Goal: Task Accomplishment & Management: Manage account settings

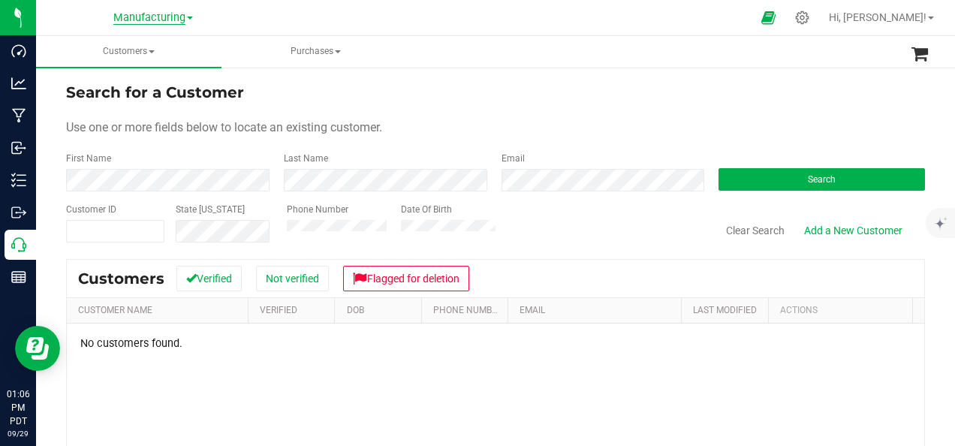
click at [174, 17] on span "Manufacturing" at bounding box center [149, 18] width 72 height 14
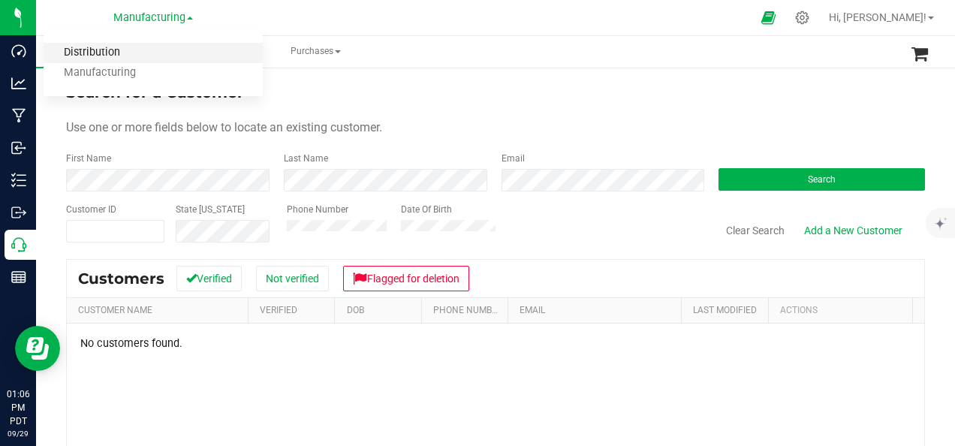
click at [152, 56] on link "Distribution" at bounding box center [153, 53] width 219 height 20
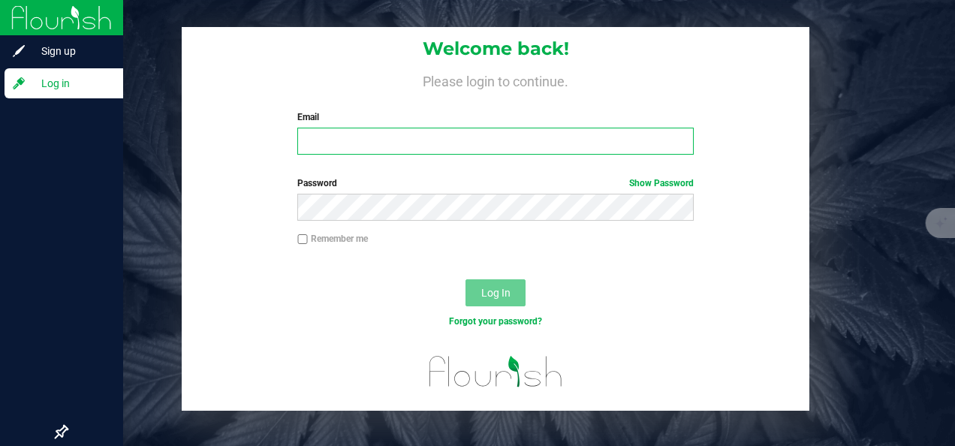
type input "[PERSON_NAME][EMAIL_ADDRESS][DOMAIN_NAME]"
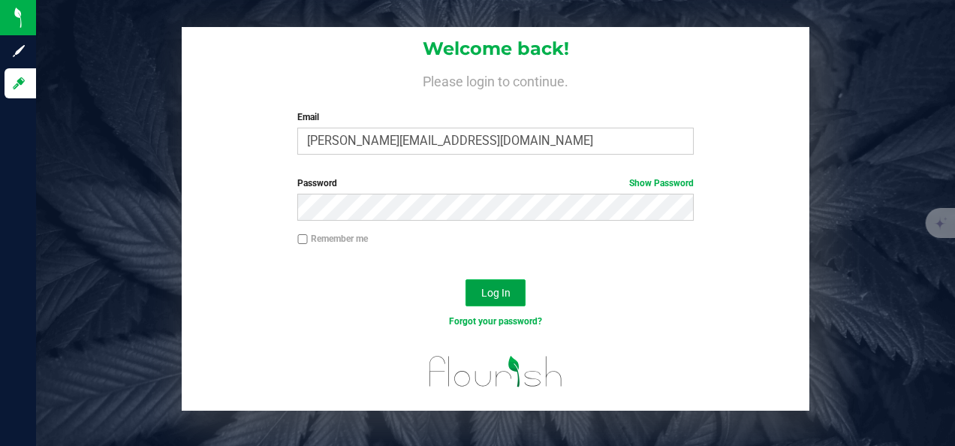
click at [493, 297] on span "Log In" at bounding box center [495, 293] width 29 height 12
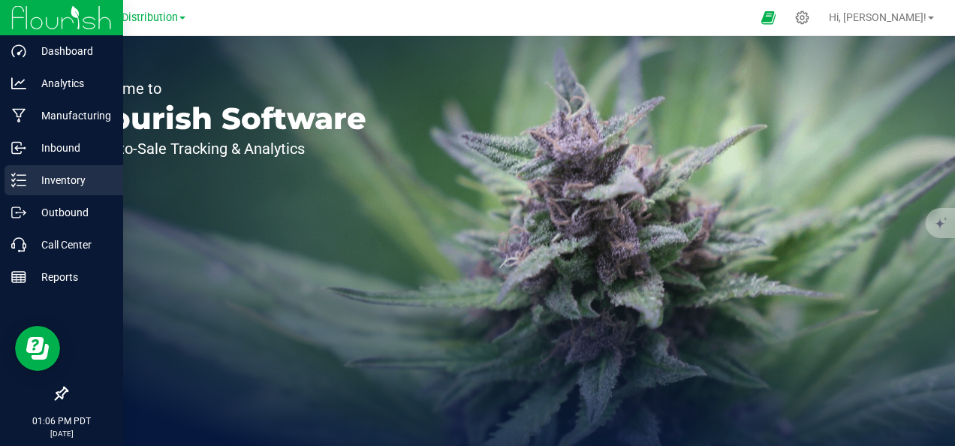
click at [54, 176] on p "Inventory" at bounding box center [71, 180] width 90 height 18
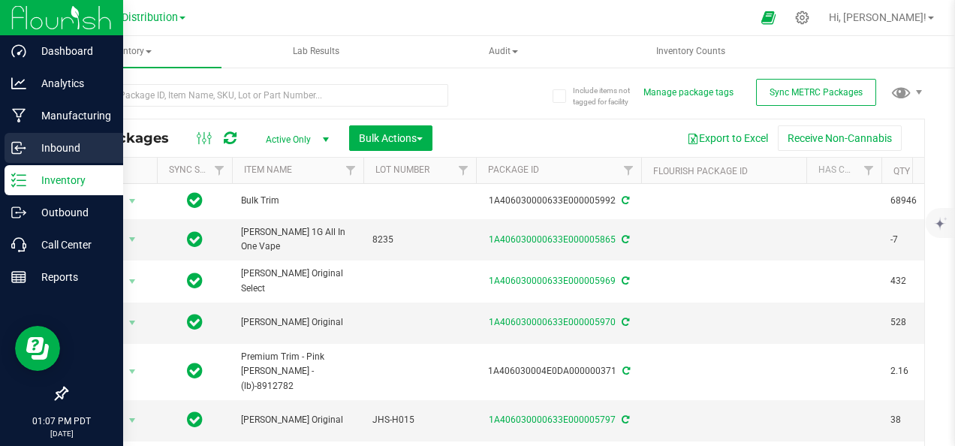
click at [56, 146] on p "Inbound" at bounding box center [71, 148] width 90 height 18
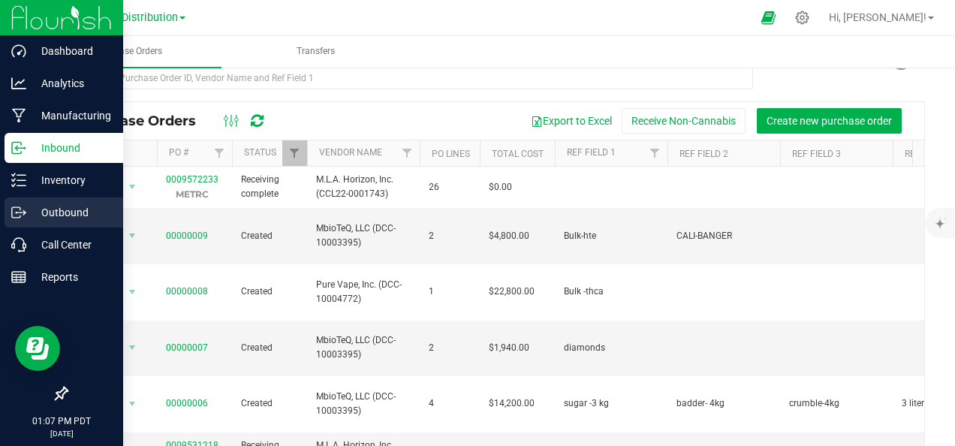
scroll to position [5, 0]
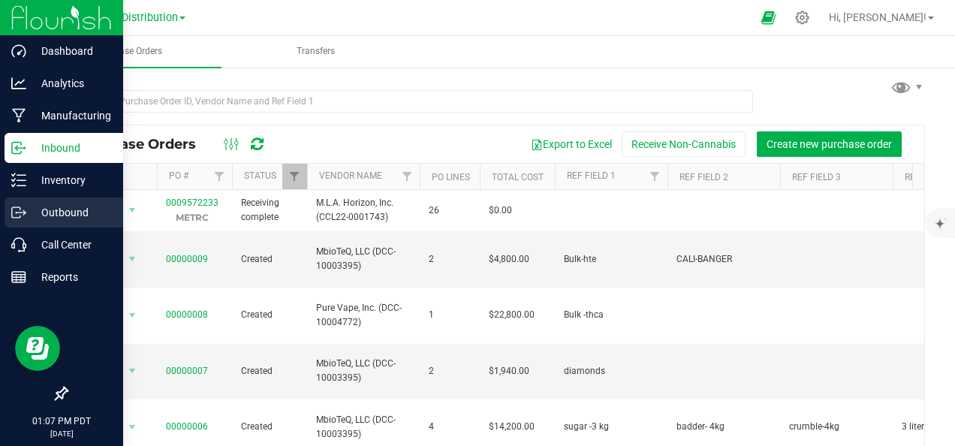
click at [73, 209] on p "Outbound" at bounding box center [71, 212] width 90 height 18
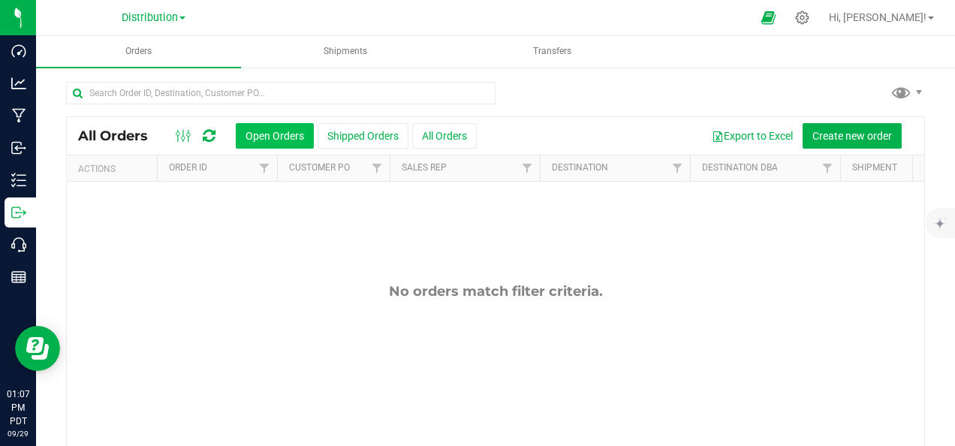
click at [264, 138] on button "Open Orders" at bounding box center [275, 136] width 78 height 26
click at [152, 18] on span "Distribution" at bounding box center [150, 18] width 56 height 14
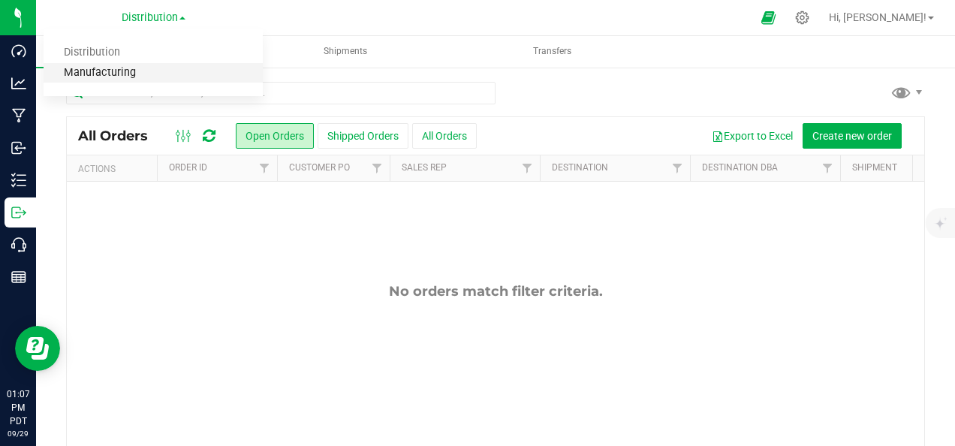
click at [148, 68] on link "Manufacturing" at bounding box center [153, 73] width 219 height 20
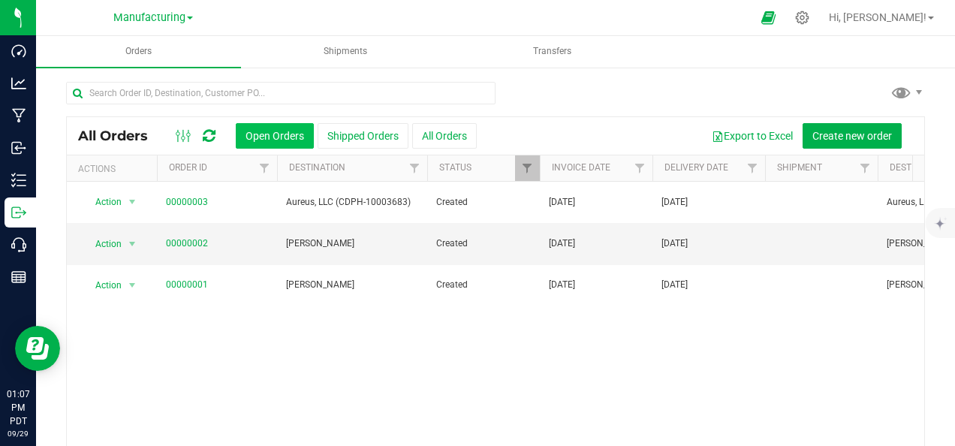
click at [281, 135] on button "Open Orders" at bounding box center [275, 136] width 78 height 26
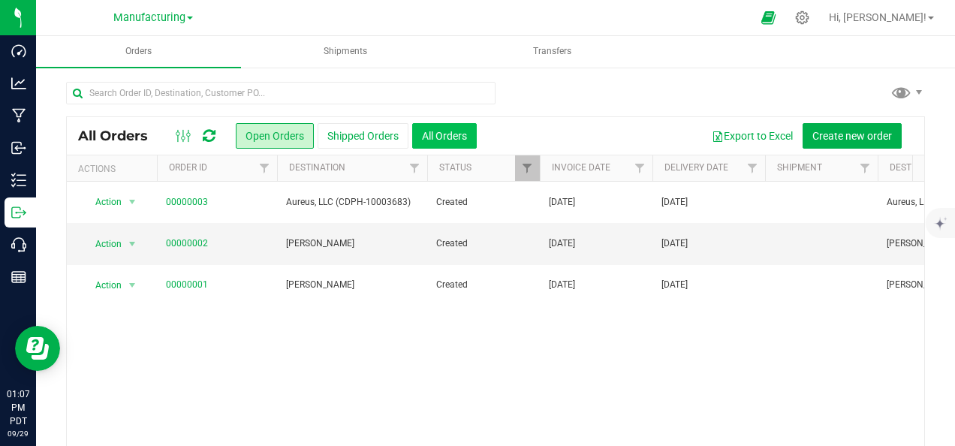
click at [443, 135] on button "All Orders" at bounding box center [444, 136] width 65 height 26
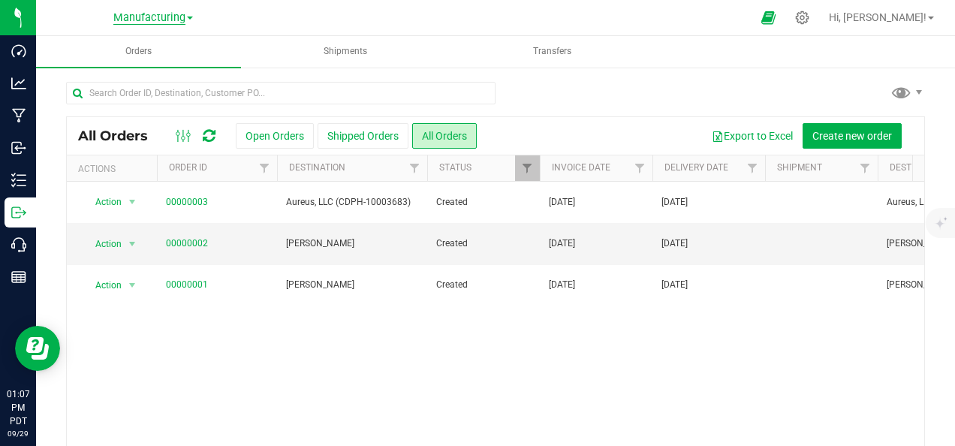
click at [162, 21] on span "Manufacturing" at bounding box center [149, 18] width 72 height 14
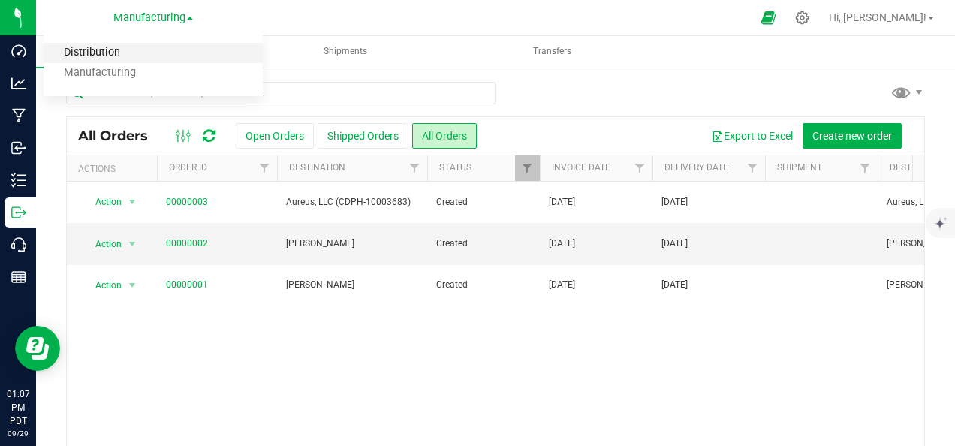
click at [119, 54] on link "Distribution" at bounding box center [153, 53] width 219 height 20
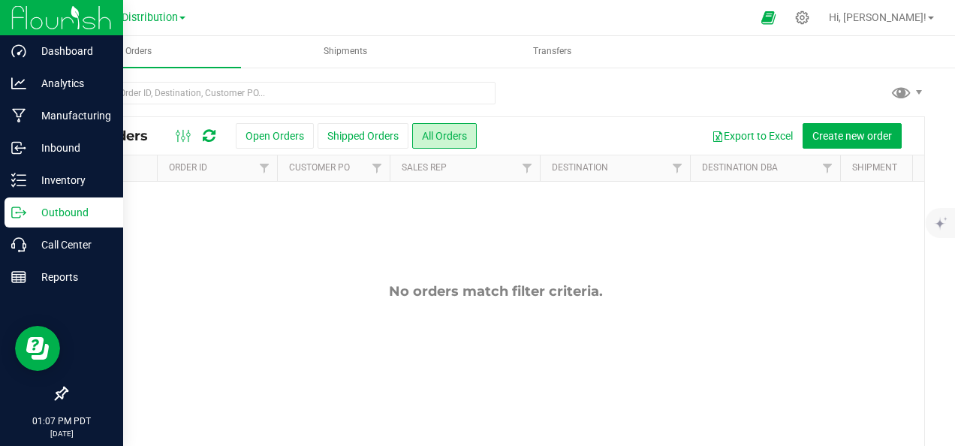
click at [62, 212] on p "Outbound" at bounding box center [71, 212] width 90 height 18
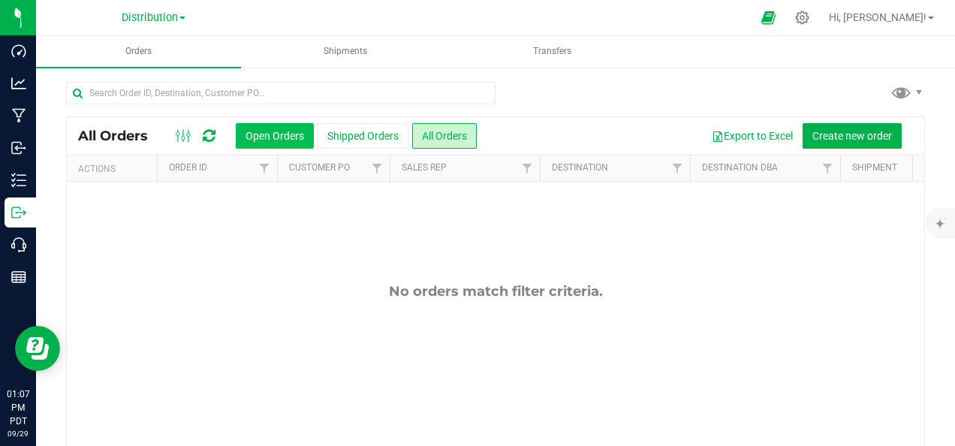
click at [263, 140] on button "Open Orders" at bounding box center [275, 136] width 78 height 26
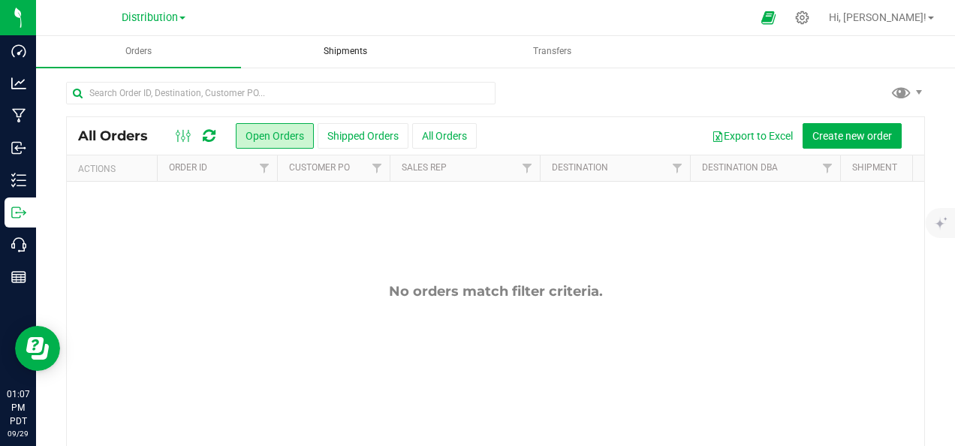
click at [328, 57] on span "Shipments" at bounding box center [345, 51] width 84 height 13
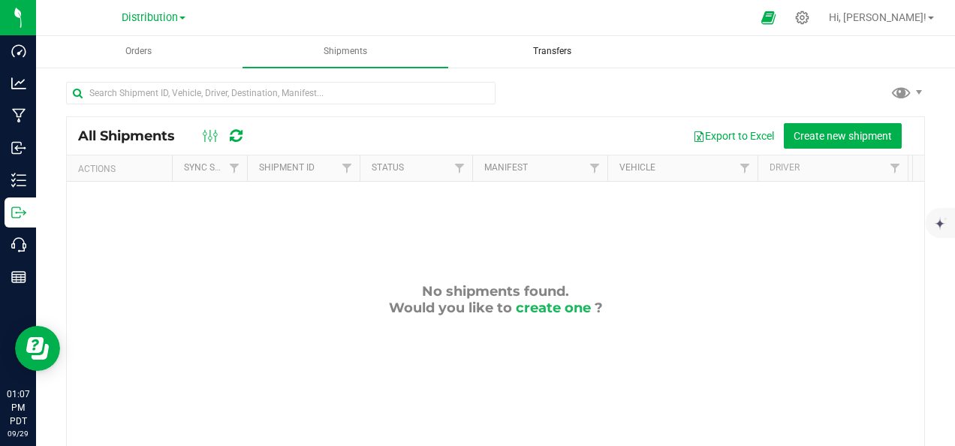
click at [537, 56] on span "Transfers" at bounding box center [552, 51] width 79 height 13
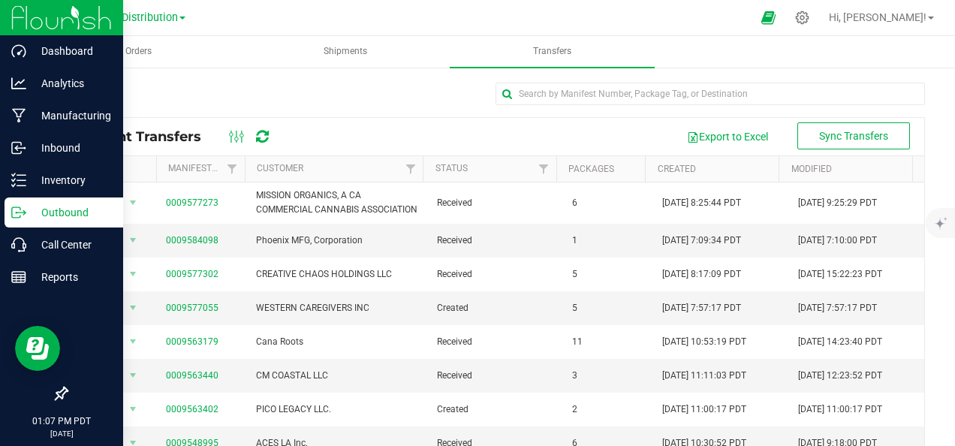
click at [65, 17] on img at bounding box center [61, 17] width 101 height 35
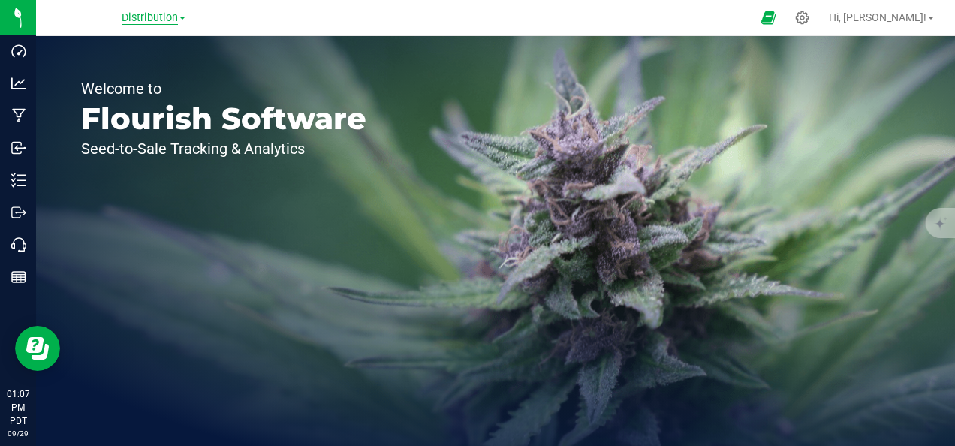
click at [178, 20] on span "Distribution" at bounding box center [150, 18] width 56 height 14
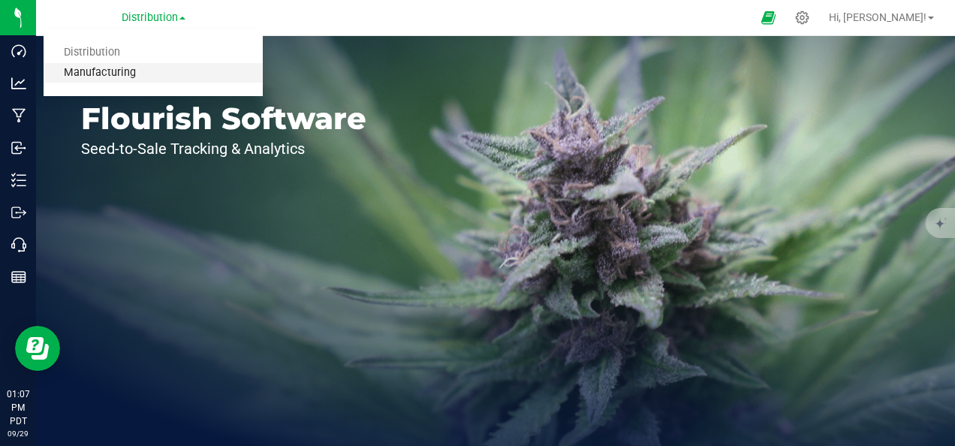
click at [152, 74] on link "Manufacturing" at bounding box center [153, 73] width 219 height 20
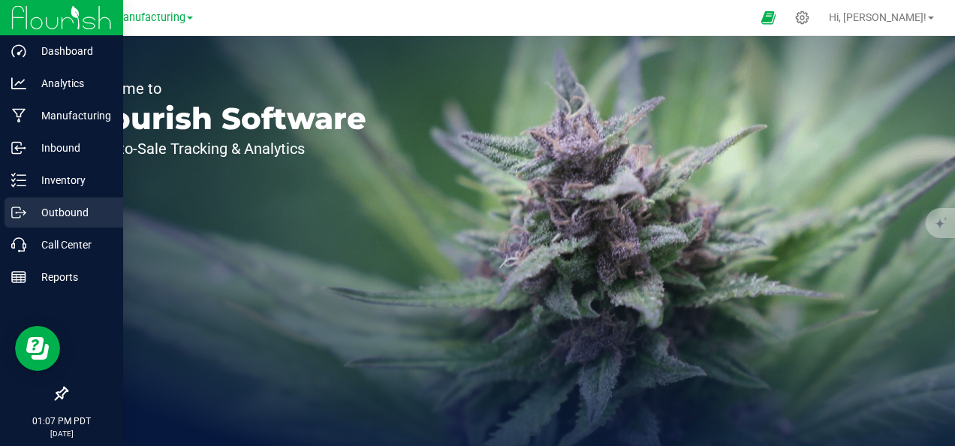
click at [85, 210] on p "Outbound" at bounding box center [71, 212] width 90 height 18
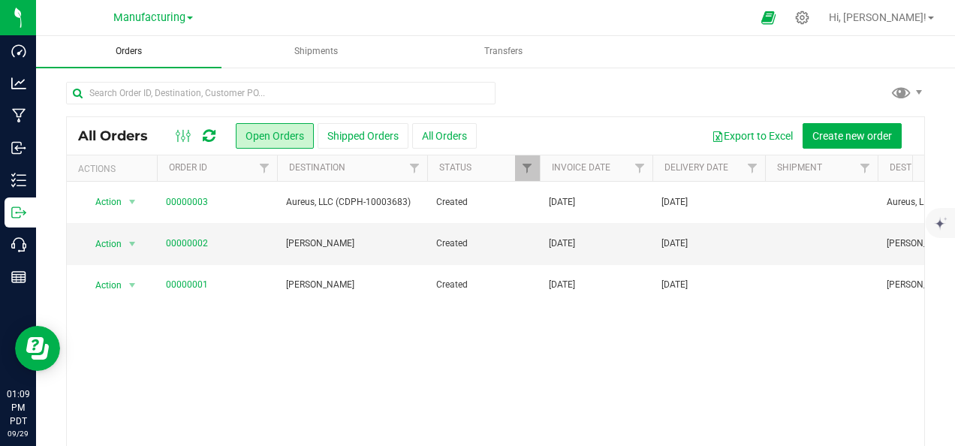
click at [171, 48] on uib-tab-heading "Orders" at bounding box center [128, 52] width 185 height 32
click at [291, 55] on span "Shipments" at bounding box center [316, 51] width 84 height 13
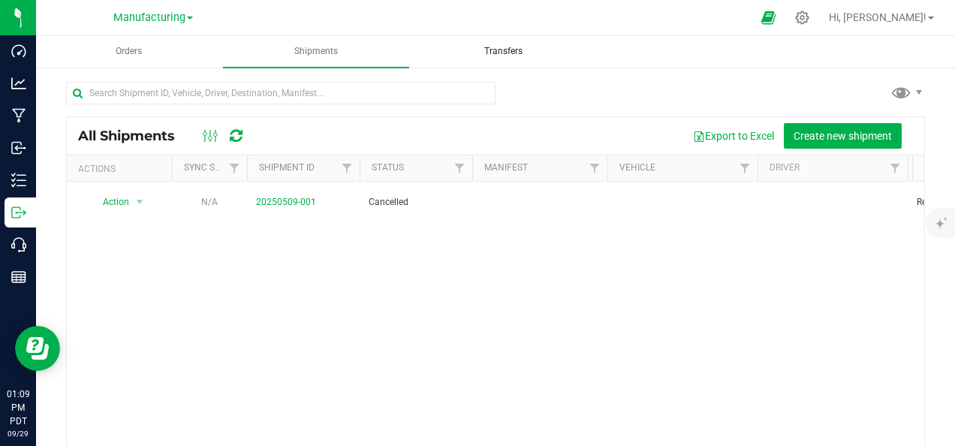
click at [532, 49] on span "Transfers" at bounding box center [503, 51] width 79 height 13
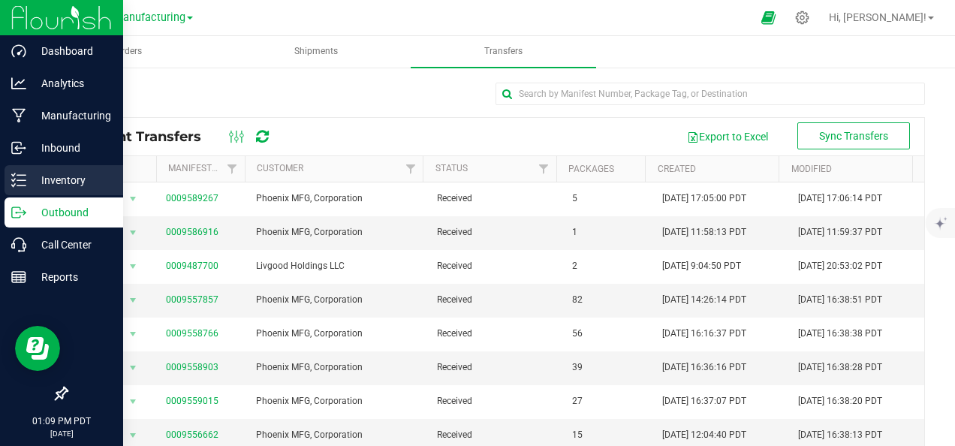
click at [68, 174] on p "Inventory" at bounding box center [71, 180] width 90 height 18
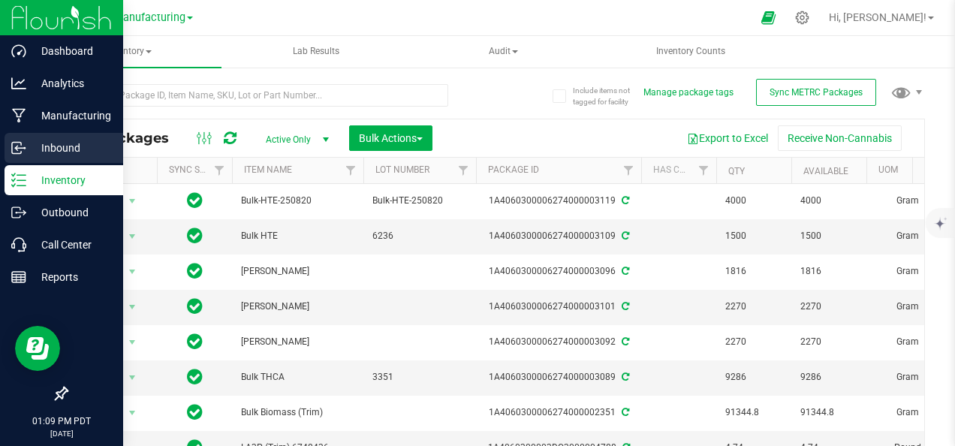
click at [79, 155] on p "Inbound" at bounding box center [71, 148] width 90 height 18
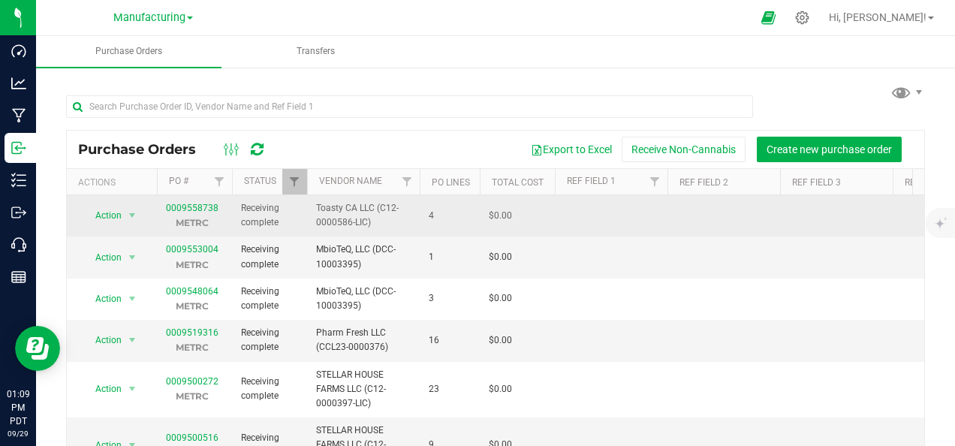
click at [381, 219] on span "Toasty CA LLC (C12-0000586-LIC)" at bounding box center [363, 215] width 95 height 29
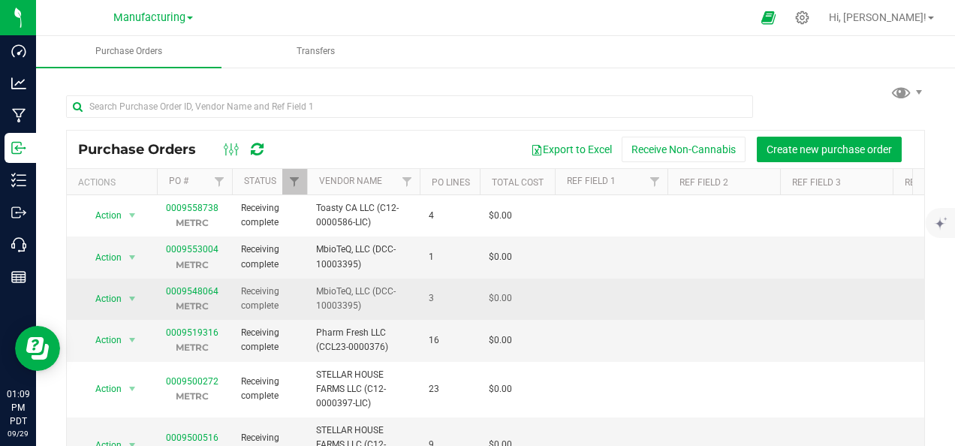
drag, startPoint x: 385, startPoint y: 251, endPoint x: 383, endPoint y: 278, distance: 27.9
click at [385, 251] on span "MbioTeQ, LLC (DCC-10003395)" at bounding box center [363, 256] width 95 height 29
click at [381, 286] on span "MbioTeQ, LLC (DCC-10003395)" at bounding box center [363, 298] width 95 height 29
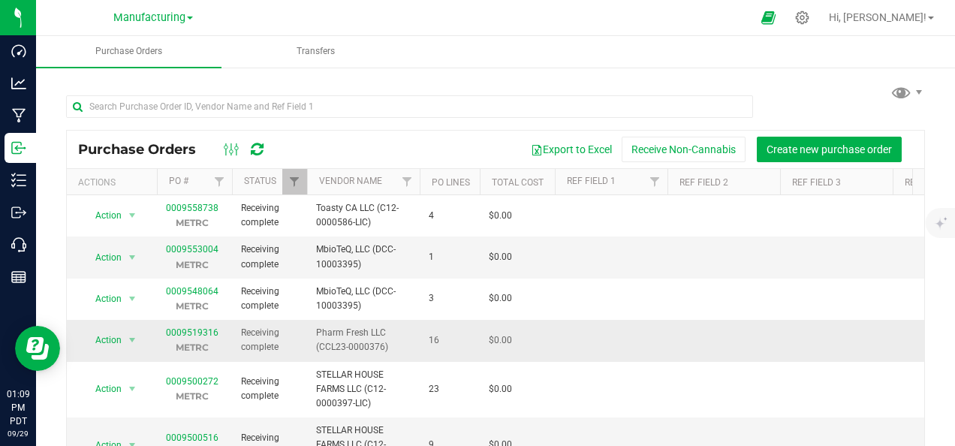
click at [378, 323] on td "Pharm Fresh LLC (CCL23-0000376)" at bounding box center [363, 340] width 113 height 41
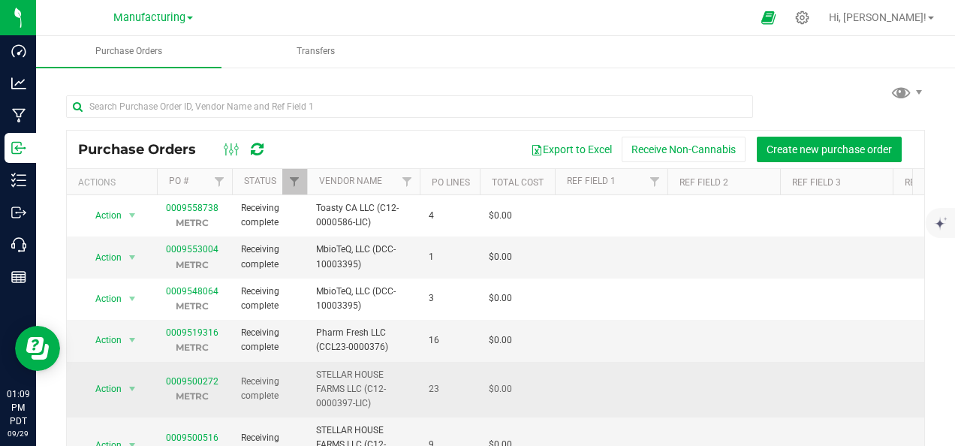
click at [391, 371] on span "STELLAR HOUSE FARMS LLC (C12-0000397-LIC)" at bounding box center [363, 390] width 95 height 44
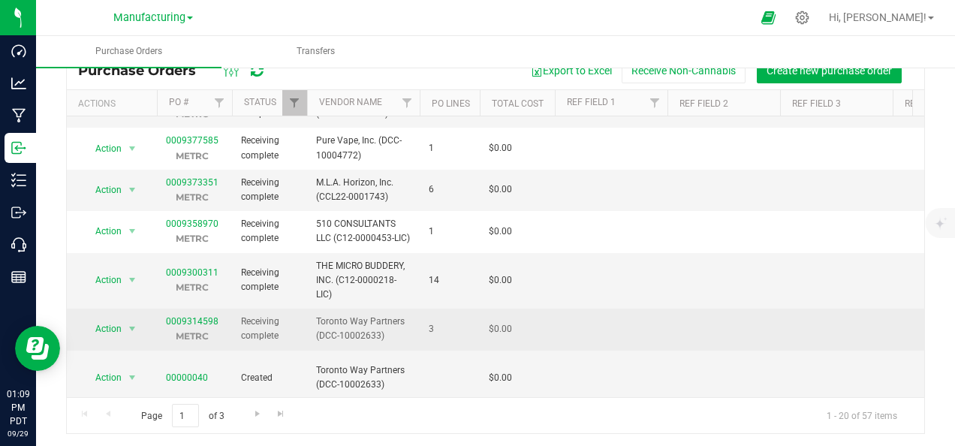
scroll to position [80, 0]
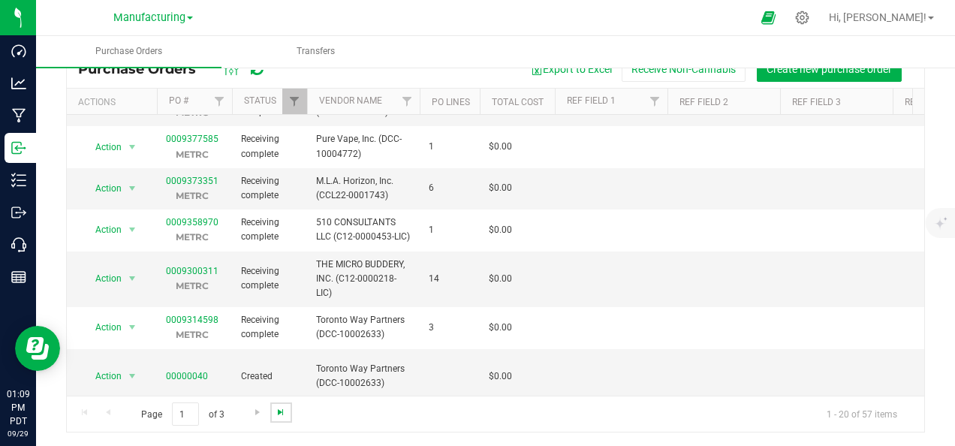
click at [281, 407] on span "Go to the last page" at bounding box center [281, 412] width 12 height 12
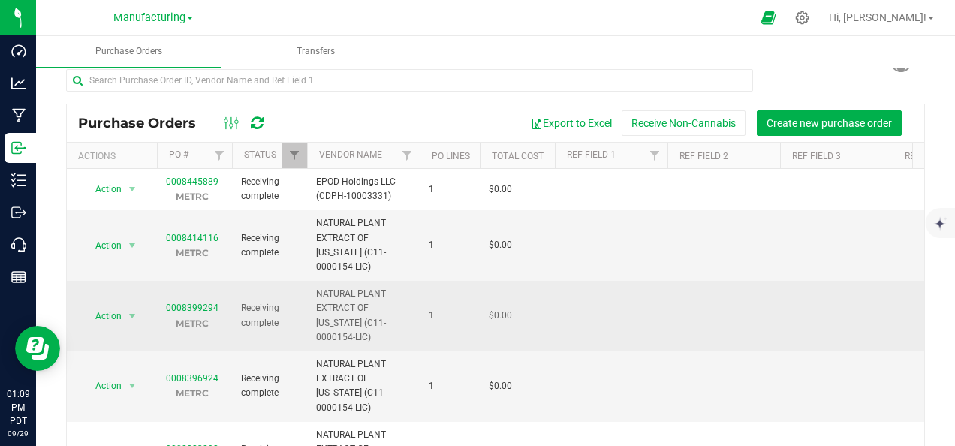
scroll to position [0, 0]
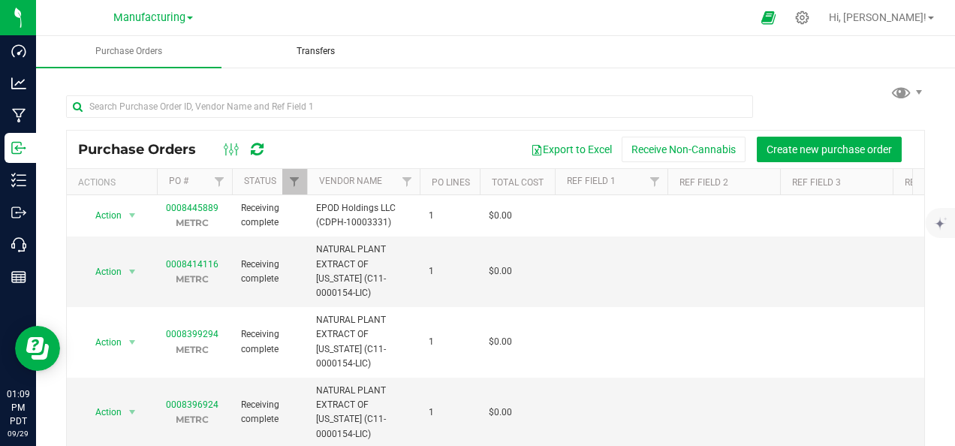
click at [296, 44] on uib-tab-heading "Transfers" at bounding box center [316, 52] width 184 height 30
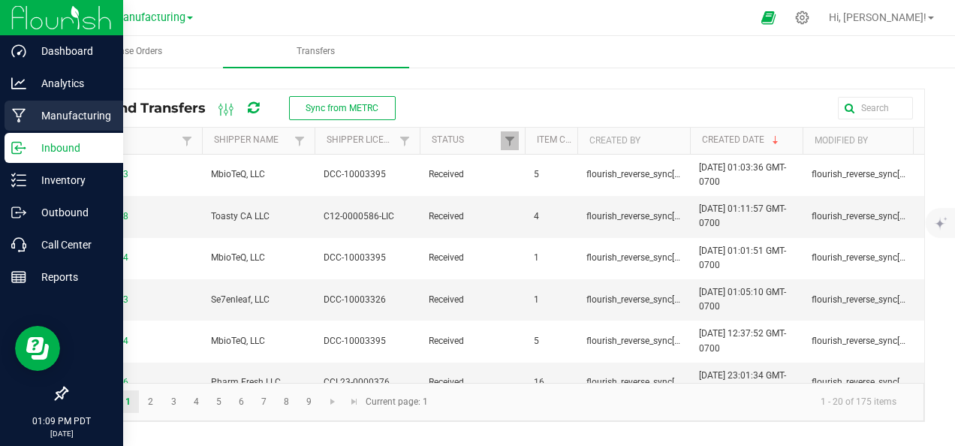
click at [18, 116] on icon at bounding box center [19, 115] width 14 height 15
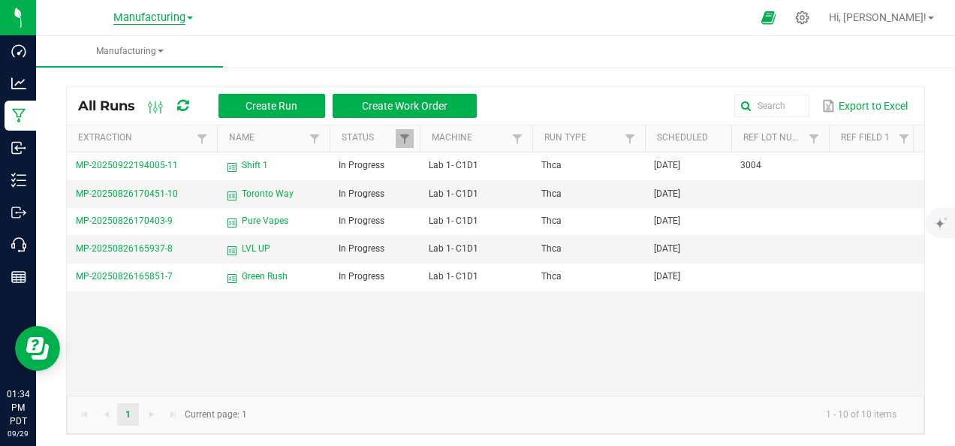
click at [166, 14] on span "Manufacturing" at bounding box center [149, 18] width 72 height 14
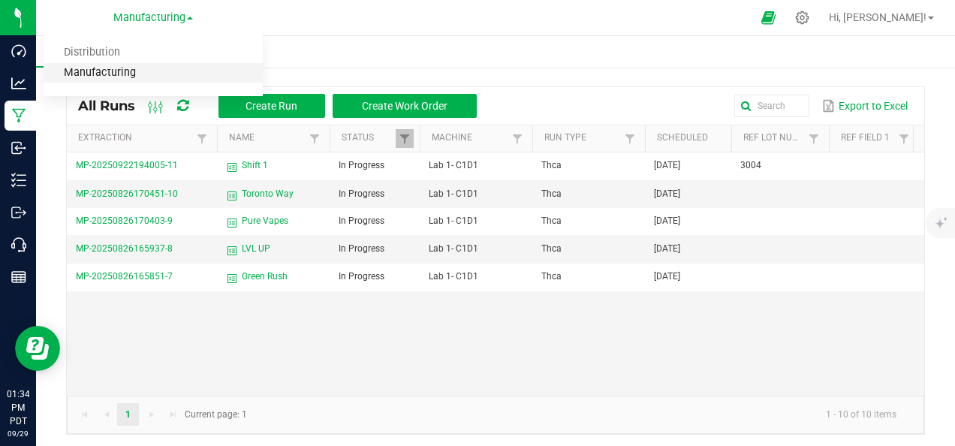
click at [145, 75] on link "Manufacturing" at bounding box center [153, 73] width 219 height 20
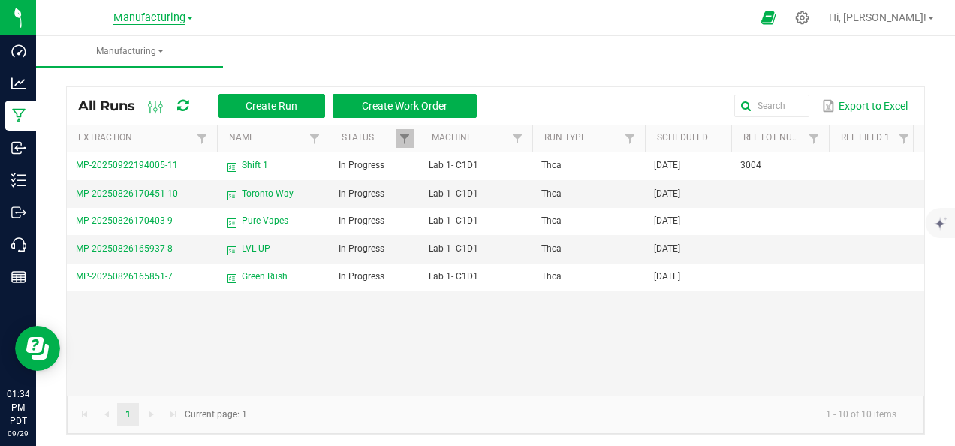
click at [151, 21] on span "Manufacturing" at bounding box center [149, 18] width 72 height 14
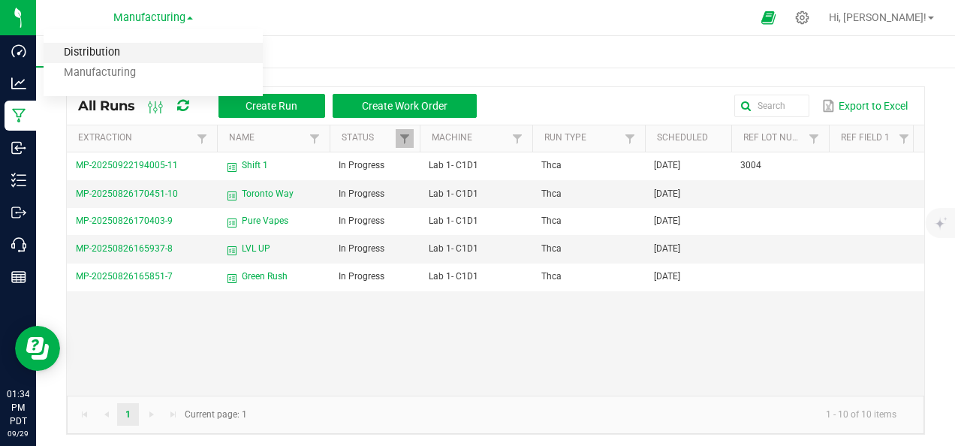
click at [124, 51] on link "Distribution" at bounding box center [153, 53] width 219 height 20
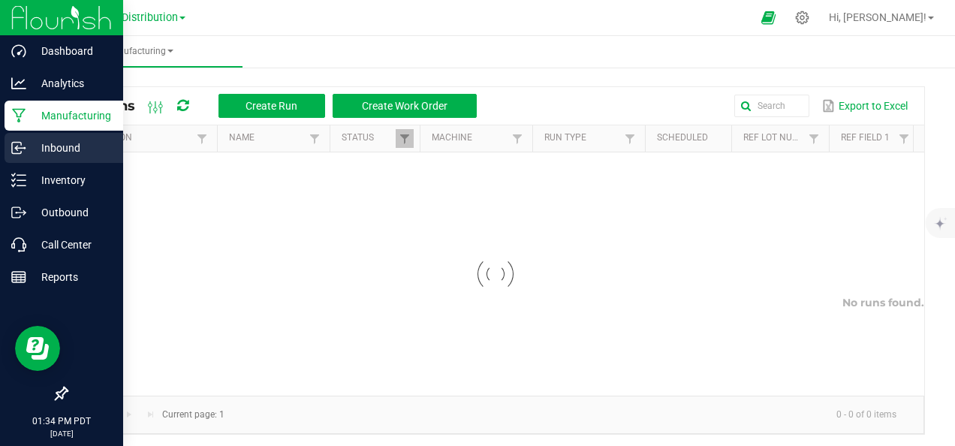
click at [56, 143] on p "Inbound" at bounding box center [71, 148] width 90 height 18
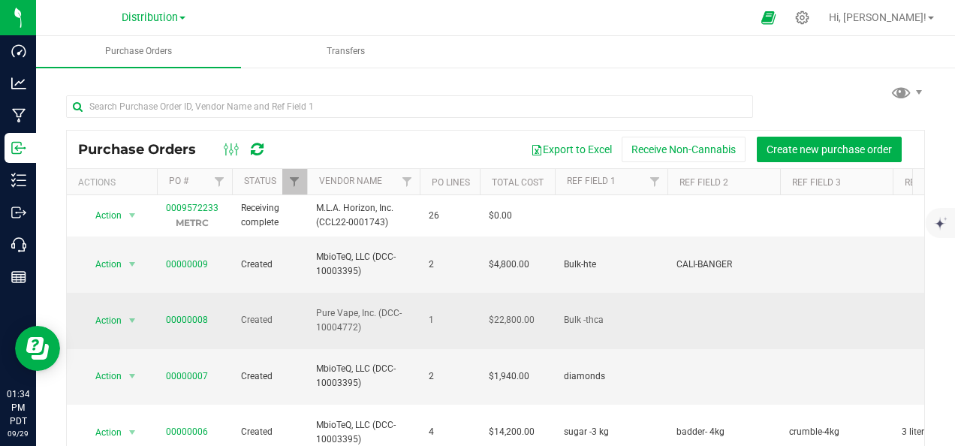
click at [359, 306] on span "Pure Vape, Inc. (DCC-10004772)" at bounding box center [363, 320] width 95 height 29
drag, startPoint x: 542, startPoint y: 296, endPoint x: 523, endPoint y: 296, distance: 18.8
click at [542, 296] on td "$22,800.00" at bounding box center [517, 321] width 75 height 56
click at [127, 314] on span "select" at bounding box center [132, 320] width 12 height 12
click at [180, 314] on link "00000008" at bounding box center [187, 319] width 42 height 11
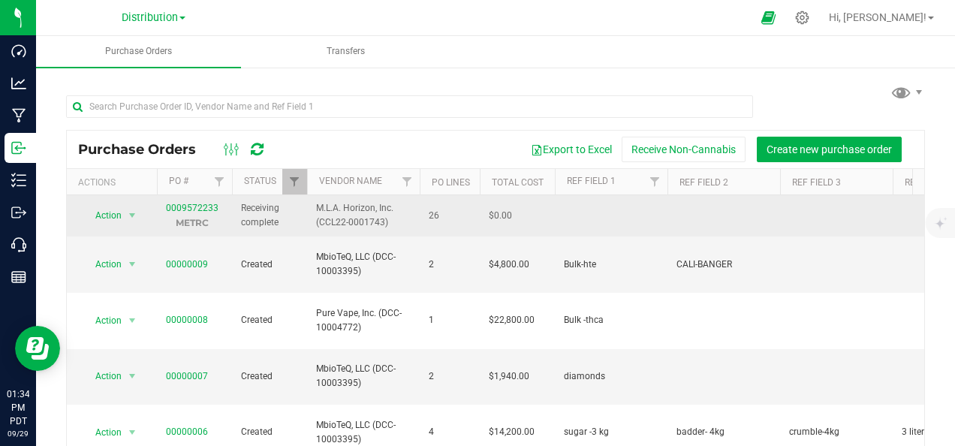
click at [383, 215] on span "M.L.A. Horizon, Inc. (CCL22-0001743)" at bounding box center [363, 215] width 95 height 29
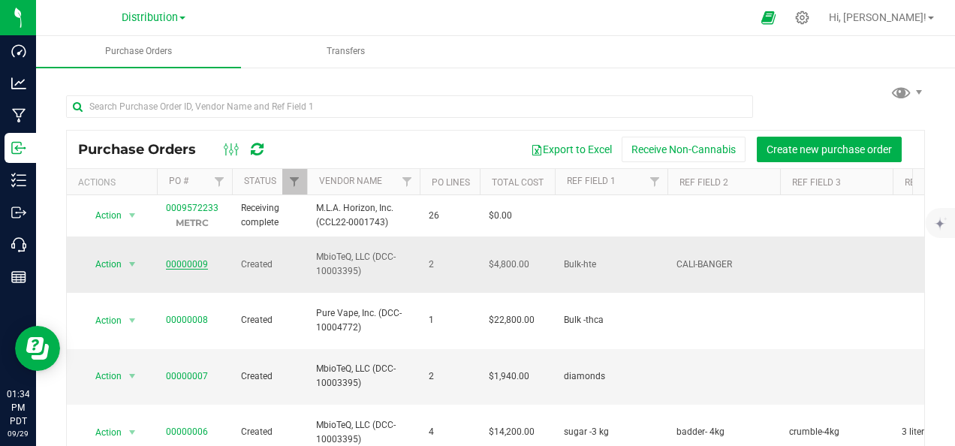
click at [186, 259] on link "00000009" at bounding box center [187, 264] width 42 height 11
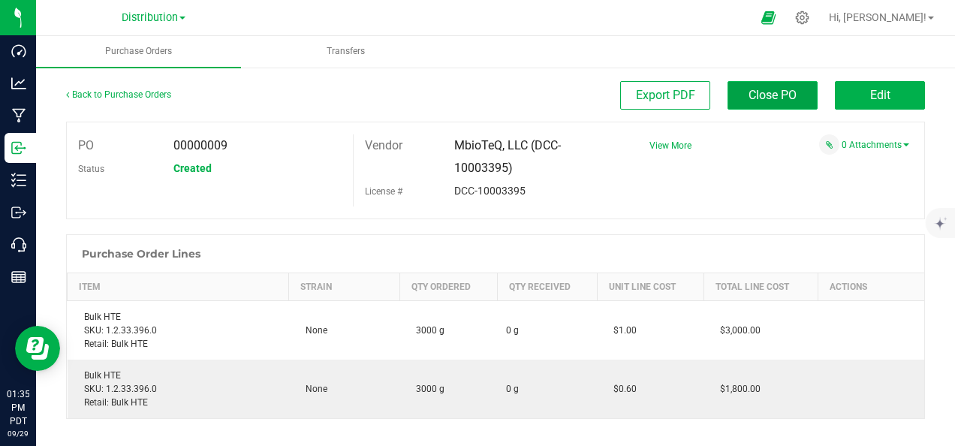
click at [748, 98] on span "Close PO" at bounding box center [772, 95] width 48 height 14
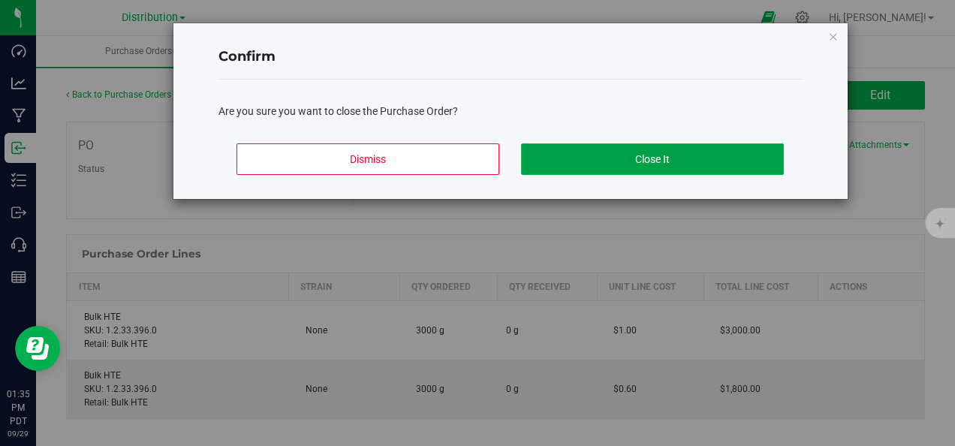
click at [628, 156] on button "Close It" at bounding box center [652, 159] width 263 height 32
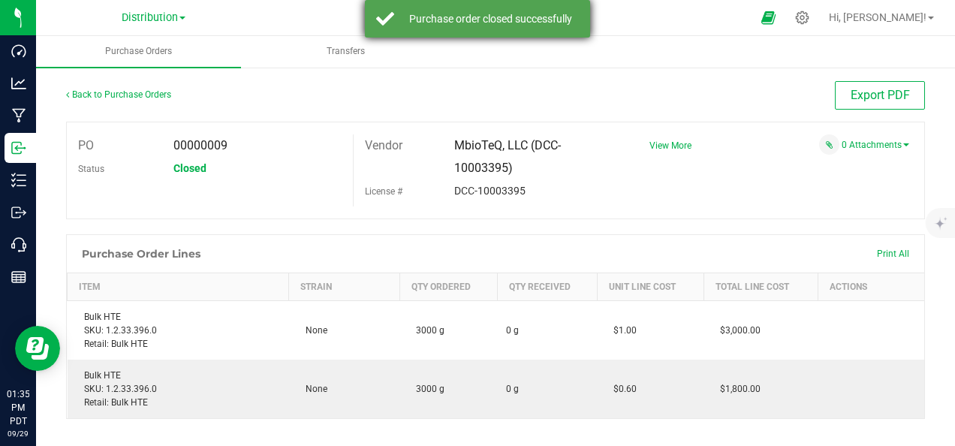
click at [500, 17] on div "Purchase order closed successfully" at bounding box center [490, 18] width 176 height 15
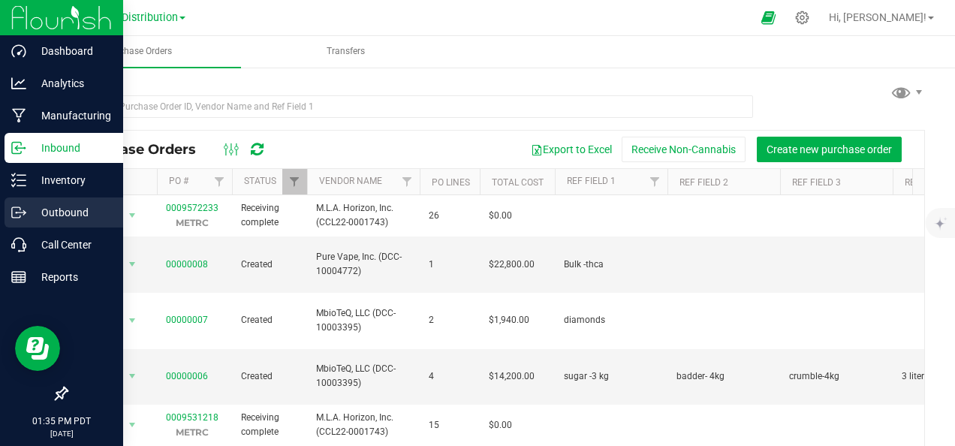
click at [55, 210] on p "Outbound" at bounding box center [71, 212] width 90 height 18
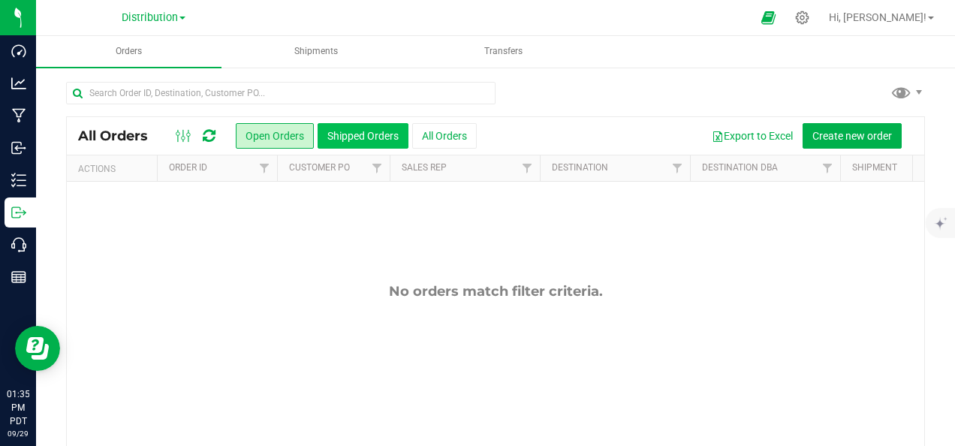
click at [355, 137] on button "Shipped Orders" at bounding box center [362, 136] width 91 height 26
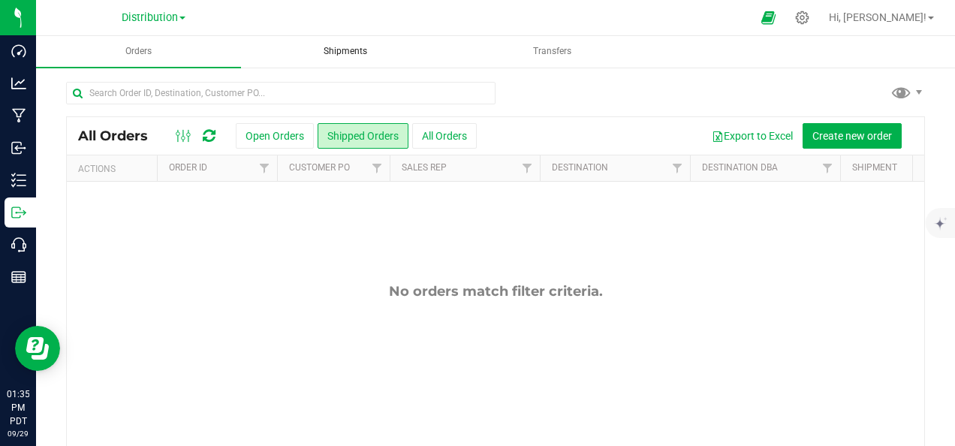
click at [347, 66] on outbound "Orders Shipments Transfers All Orders Open Orders Shipped Orders" at bounding box center [495, 275] width 919 height 478
drag, startPoint x: 347, startPoint y: 66, endPoint x: 354, endPoint y: 44, distance: 23.0
click at [354, 44] on uib-tab-heading "Shipments" at bounding box center [344, 52] width 203 height 30
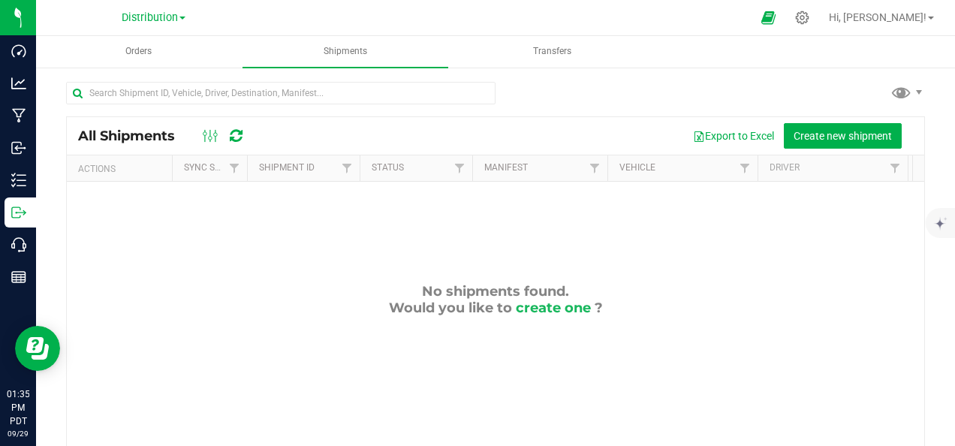
click at [318, 284] on div "No shipments found. Would you like to create one ?" at bounding box center [495, 299] width 857 height 33
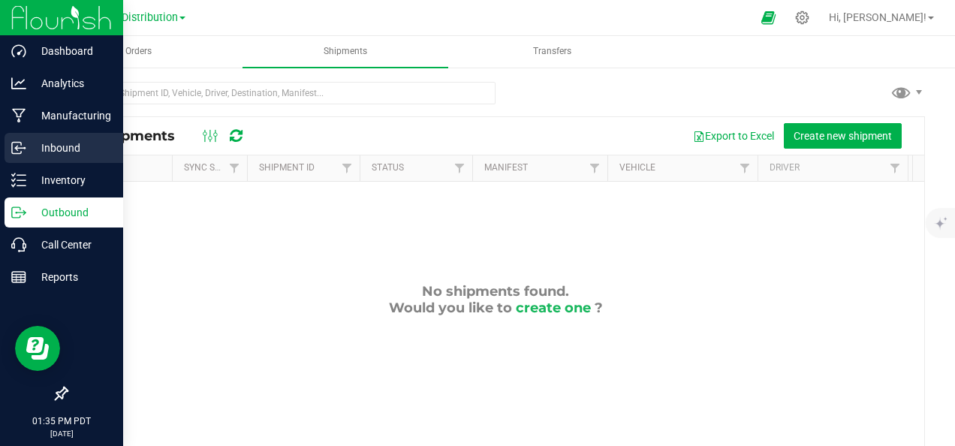
click at [27, 144] on p "Inbound" at bounding box center [71, 148] width 90 height 18
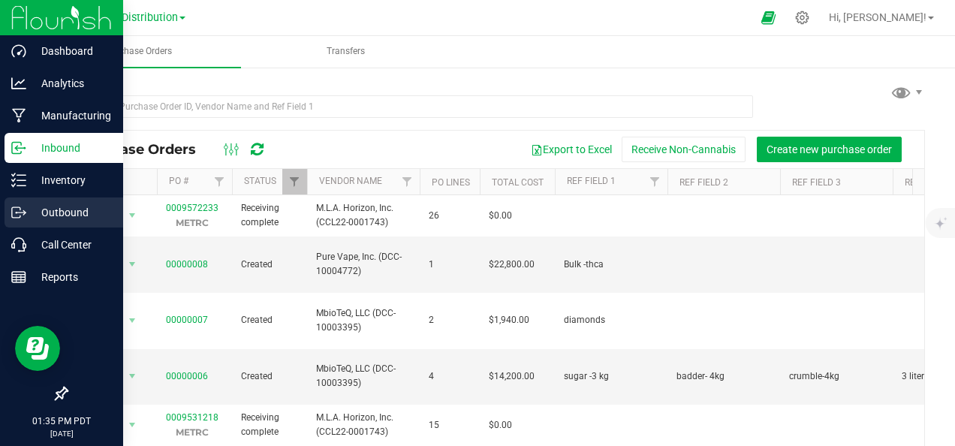
click at [24, 213] on icon at bounding box center [24, 213] width 2 height 2
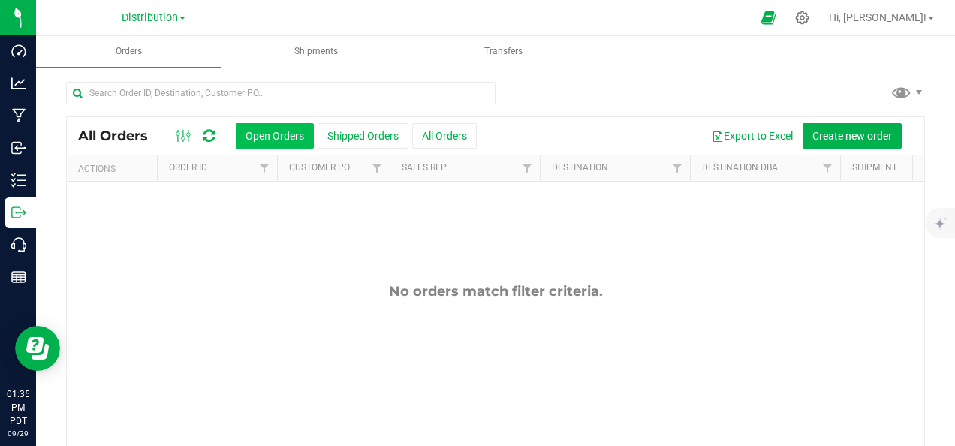
click at [283, 132] on button "Open Orders" at bounding box center [275, 136] width 78 height 26
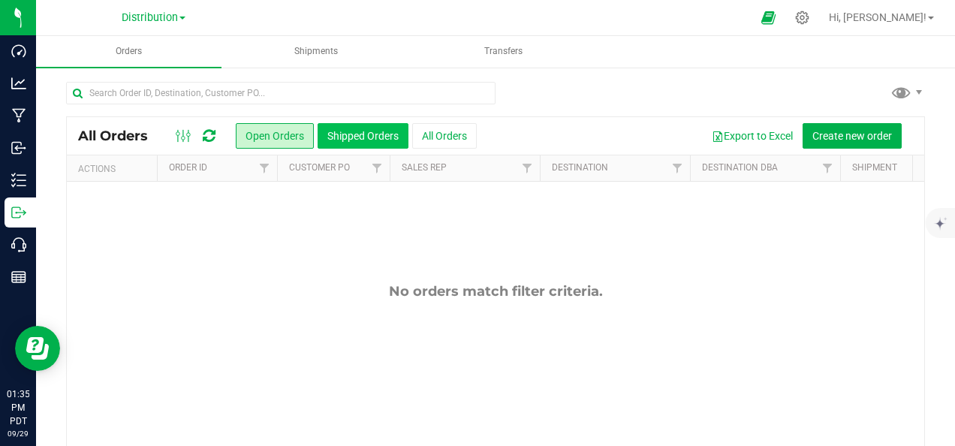
click at [353, 127] on button "Shipped Orders" at bounding box center [362, 136] width 91 height 26
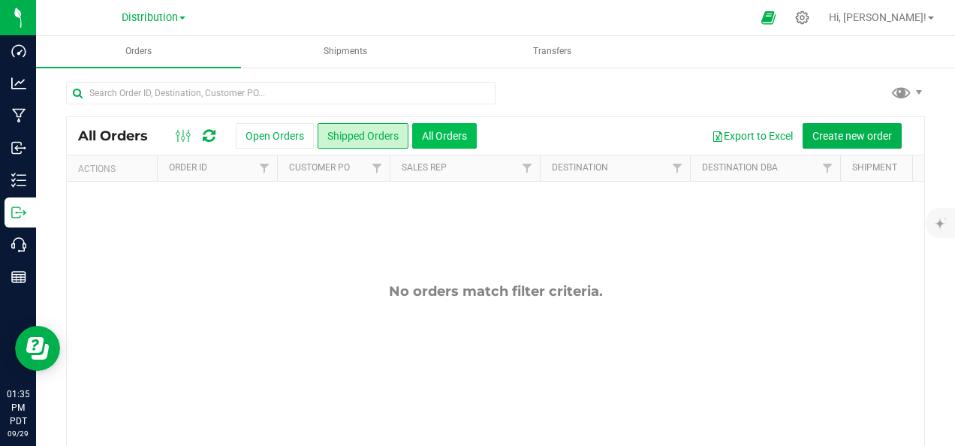
click at [453, 129] on button "All Orders" at bounding box center [444, 136] width 65 height 26
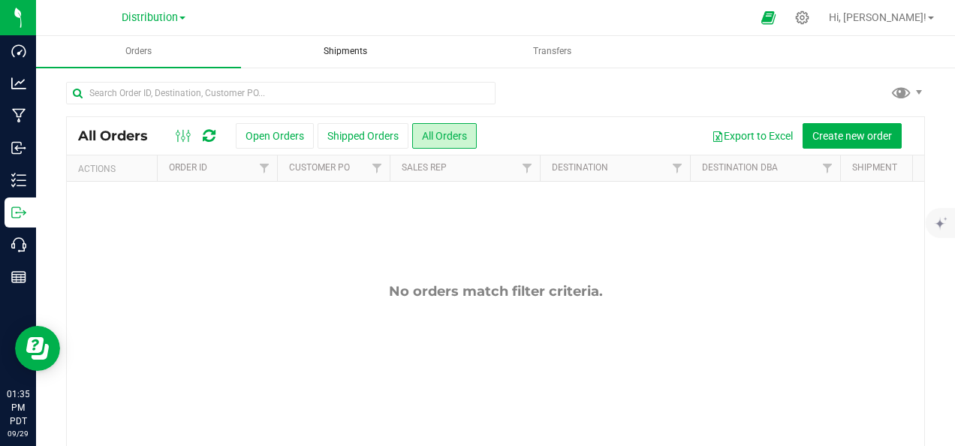
click at [363, 56] on span "Shipments" at bounding box center [345, 51] width 84 height 13
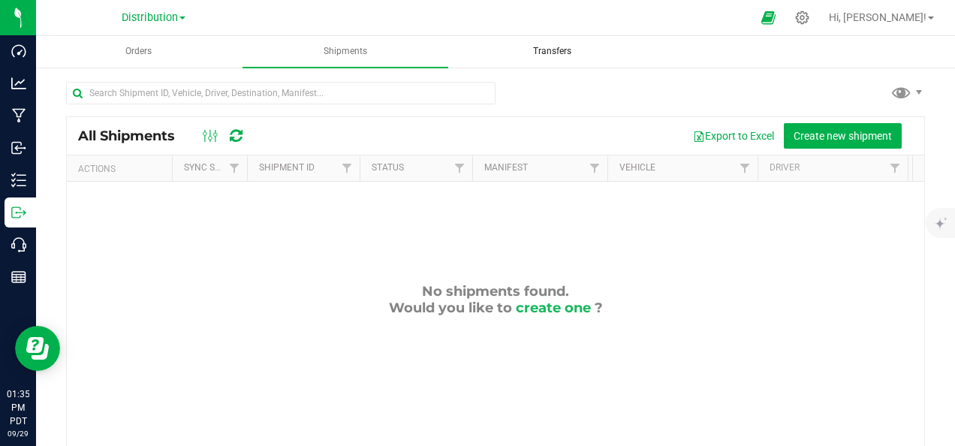
click at [546, 50] on span "Transfers" at bounding box center [552, 51] width 79 height 13
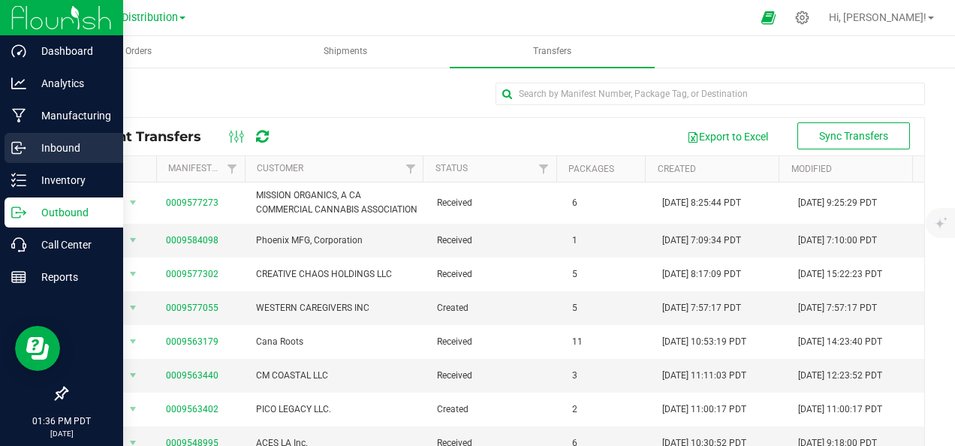
click at [77, 145] on p "Inbound" at bounding box center [71, 148] width 90 height 18
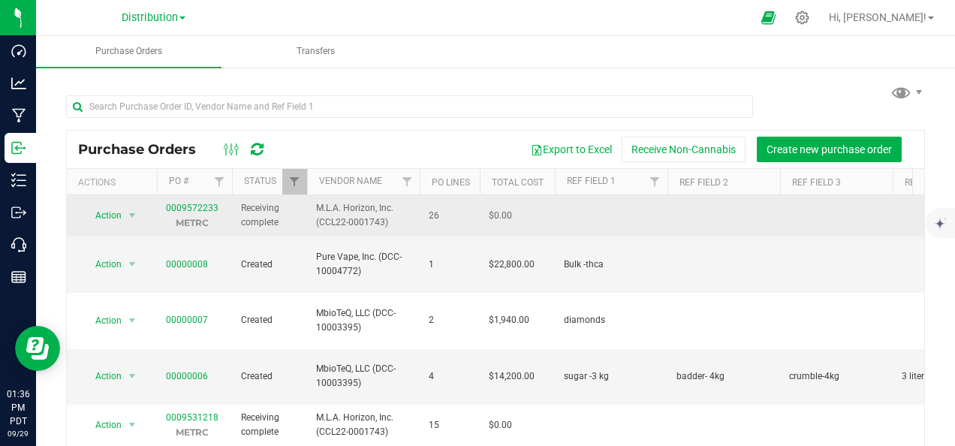
click at [245, 222] on span "Receiving complete" at bounding box center [269, 215] width 57 height 29
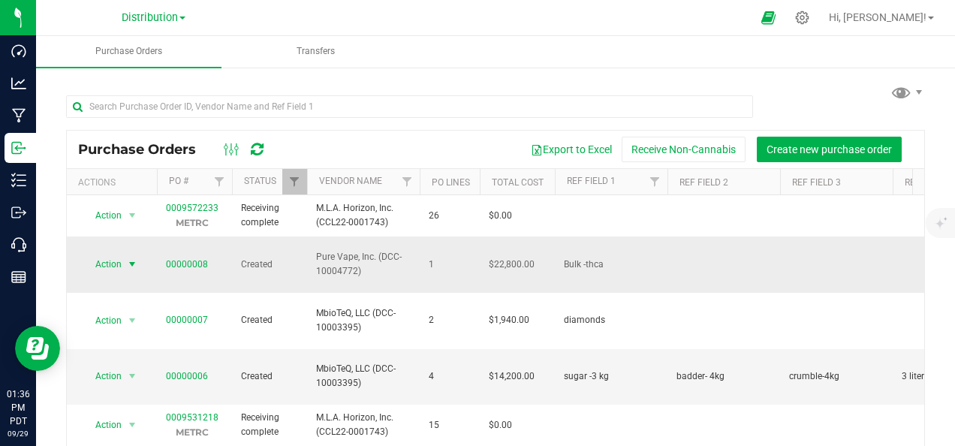
click at [123, 255] on span "select" at bounding box center [132, 264] width 19 height 21
